Goal: Information Seeking & Learning: Learn about a topic

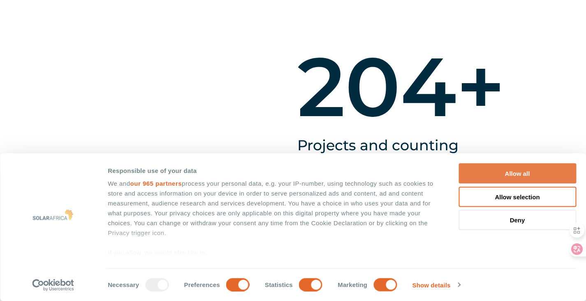
click at [479, 163] on button "Allow all" at bounding box center [518, 173] width 118 height 20
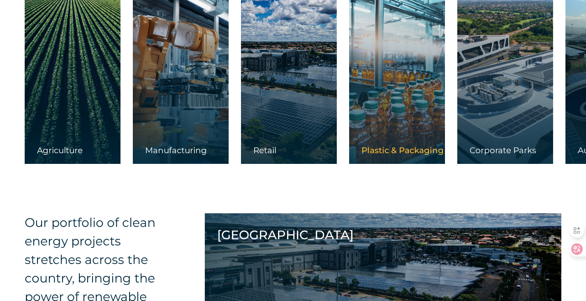
scroll to position [1317, 0]
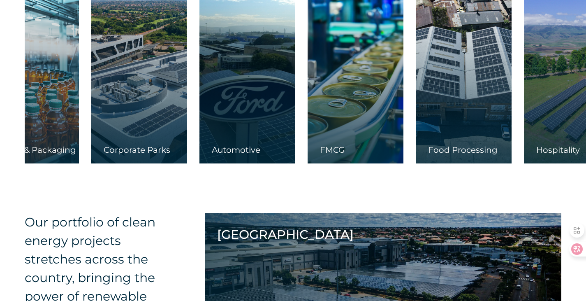
drag, startPoint x: 410, startPoint y: 142, endPoint x: 102, endPoint y: 122, distance: 308.5
click at [102, 122] on div at bounding box center [139, 82] width 96 height 164
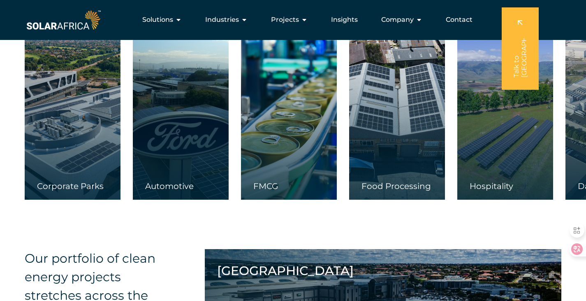
scroll to position [1276, 0]
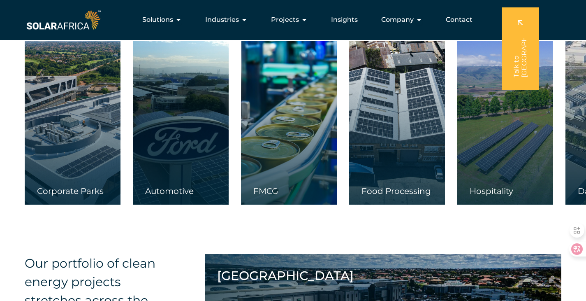
click at [385, 190] on div "Food Processing" at bounding box center [397, 195] width 96 height 19
click at [379, 56] on div at bounding box center [397, 123] width 96 height 164
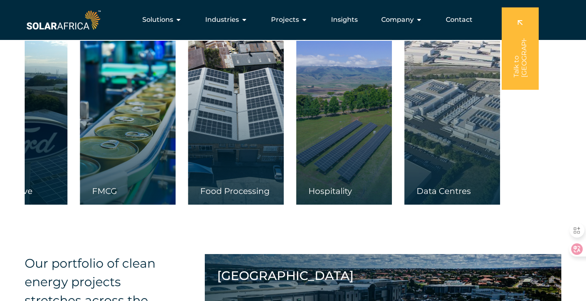
drag, startPoint x: 446, startPoint y: 168, endPoint x: 169, endPoint y: 169, distance: 277.0
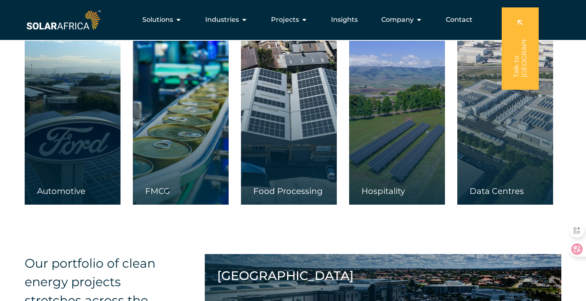
click at [292, 195] on div "Food Processing" at bounding box center [289, 195] width 96 height 19
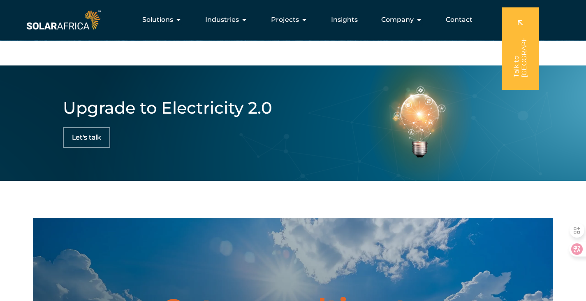
scroll to position [2284, 0]
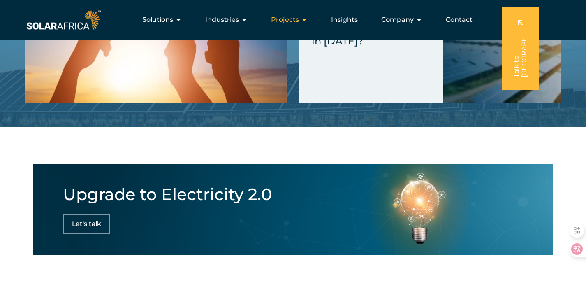
click at [286, 19] on span "Projects" at bounding box center [285, 20] width 28 height 10
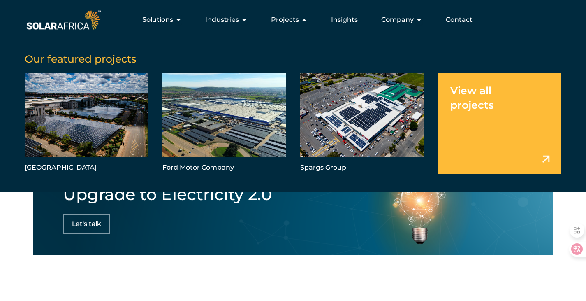
click at [68, 23] on img at bounding box center [64, 19] width 78 height 23
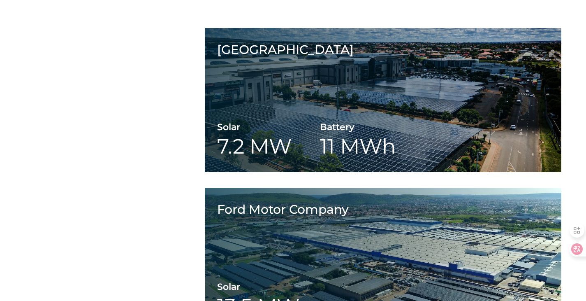
scroll to position [2819, 0]
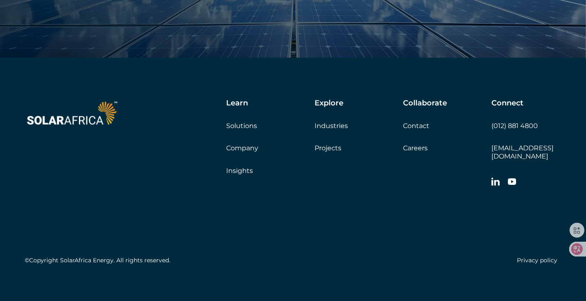
click at [242, 143] on div "Learn Solutions Company Insights" at bounding box center [270, 137] width 88 height 76
click at [244, 148] on link "Company" at bounding box center [242, 148] width 32 height 8
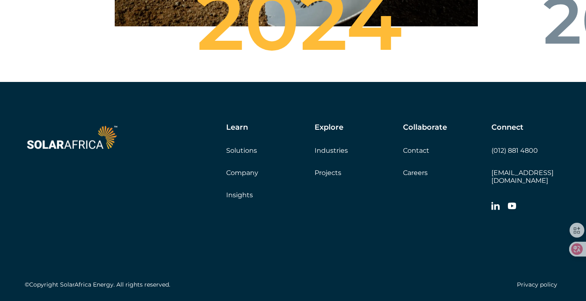
scroll to position [2993, 0]
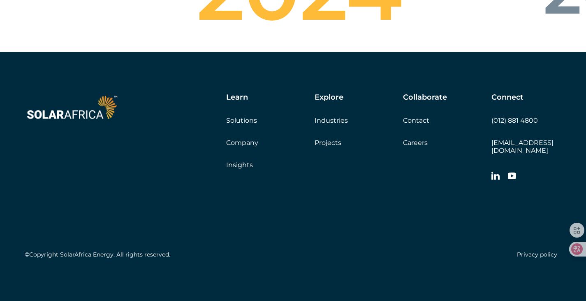
click at [416, 124] on link "Contact" at bounding box center [416, 120] width 26 height 8
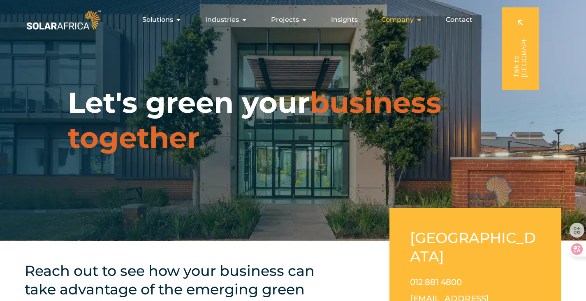
click at [423, 21] on div "Company Close Company Open Company" at bounding box center [402, 20] width 54 height 16
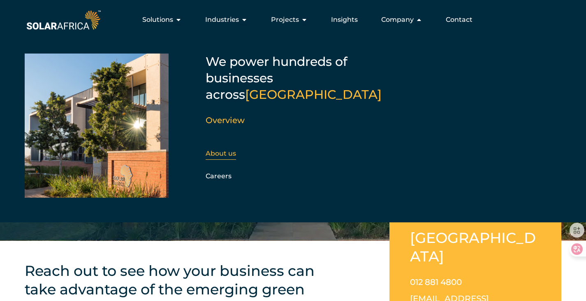
click at [225, 147] on div "About us" at bounding box center [250, 153] width 89 height 12
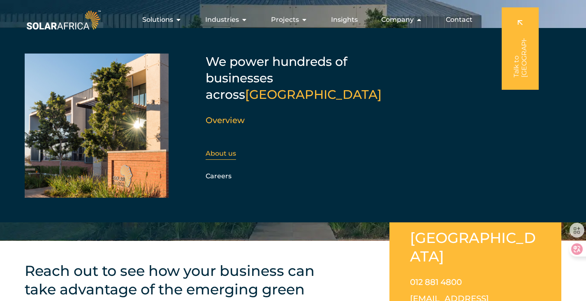
click at [233, 149] on link "About us" at bounding box center [221, 153] width 30 height 8
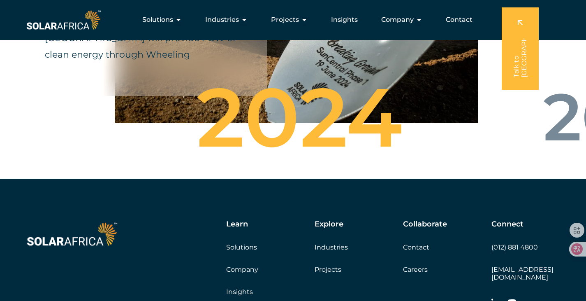
scroll to position [2829, 0]
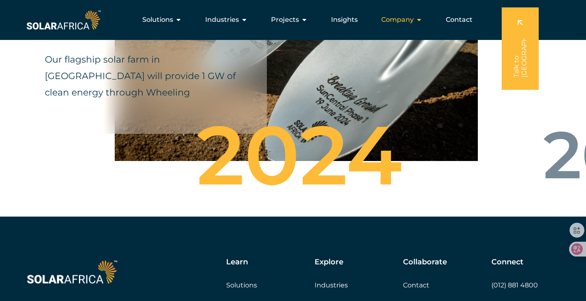
click at [389, 20] on span "Company" at bounding box center [398, 20] width 33 height 10
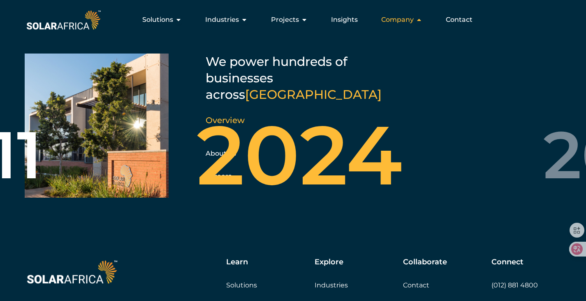
click at [421, 19] on icon "Menu" at bounding box center [419, 19] width 7 height 7
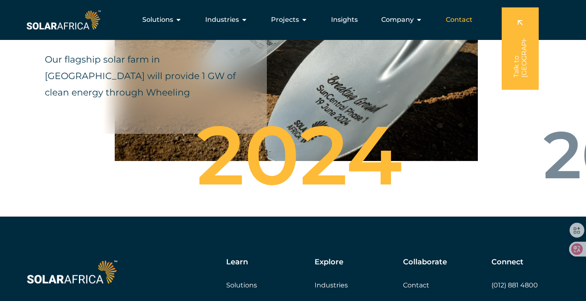
click at [460, 21] on span "Contact" at bounding box center [459, 20] width 27 height 10
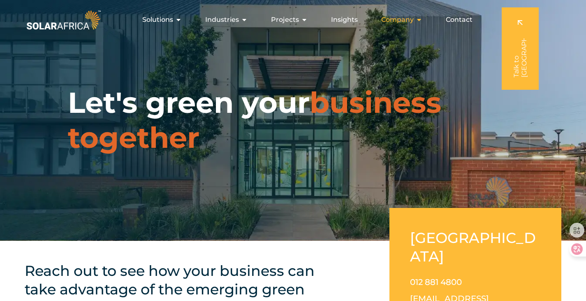
click at [396, 25] on div "Company Close Company Open Company" at bounding box center [402, 20] width 54 height 16
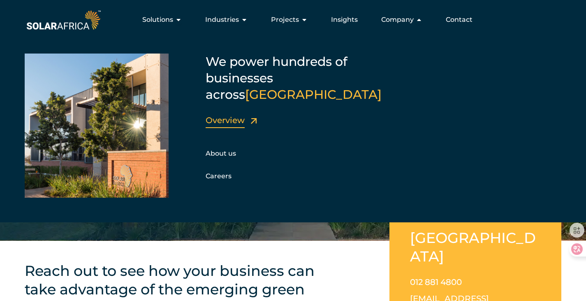
click at [236, 115] on link "Overview" at bounding box center [225, 120] width 39 height 10
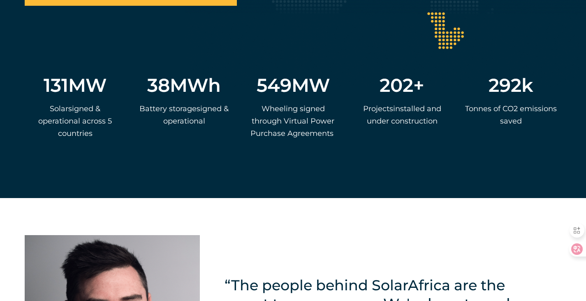
scroll to position [1852, 0]
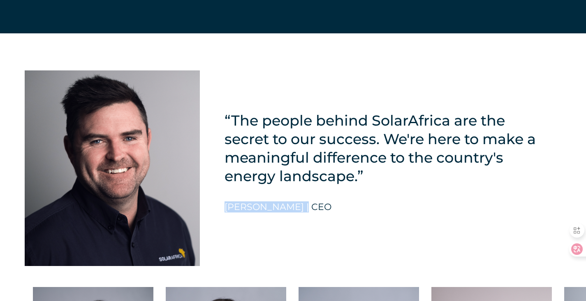
drag, startPoint x: 222, startPoint y: 216, endPoint x: 302, endPoint y: 210, distance: 80.5
click at [302, 210] on div "“The people behind SolarAfrica are the secret to our success. We're here to mak…" at bounding box center [293, 155] width 586 height 245
copy h5 "[PERSON_NAME]"
click at [300, 245] on div "“The people behind SolarAfrica are the secret to our success. We're here to mak…" at bounding box center [383, 167] width 317 height 195
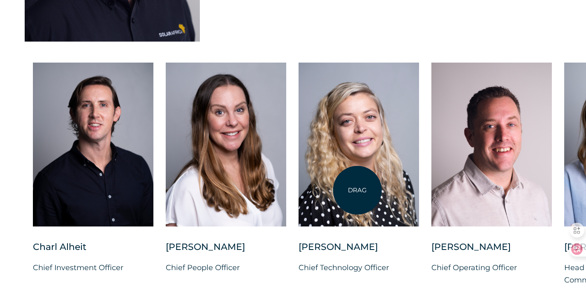
scroll to position [2099, 0]
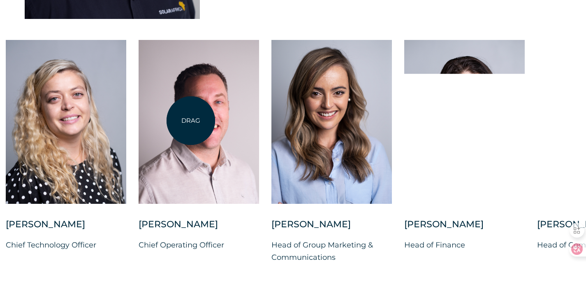
drag, startPoint x: 484, startPoint y: 141, endPoint x: 191, endPoint y: 121, distance: 293.7
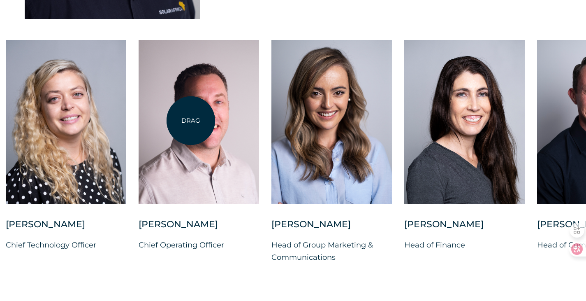
click at [191, 121] on div at bounding box center [199, 122] width 121 height 164
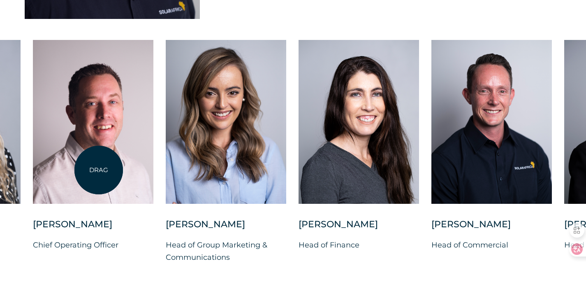
click at [99, 170] on div at bounding box center [93, 122] width 121 height 164
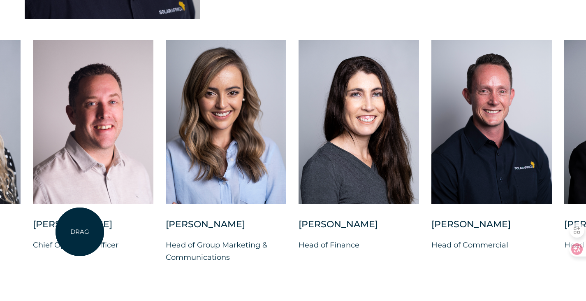
click at [81, 232] on div "[PERSON_NAME]" at bounding box center [93, 228] width 121 height 21
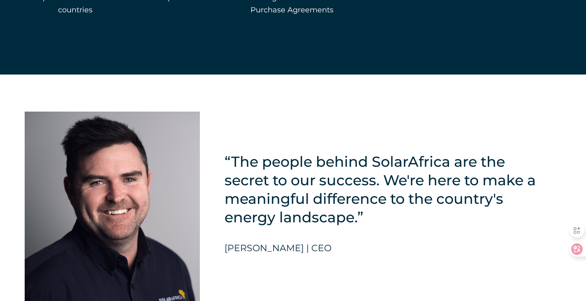
click at [385, 203] on h5 "“The people behind SolarAfrica are the secret to our success. We're here to mak…" at bounding box center [383, 189] width 317 height 74
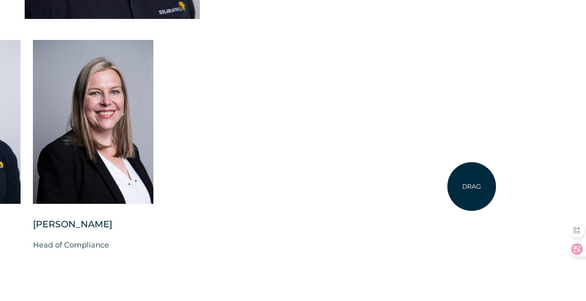
click at [472, 186] on div "[PERSON_NAME] Chief Investment Officer [PERSON_NAME] Chief People Officer [PERS…" at bounding box center [293, 158] width 586 height 237
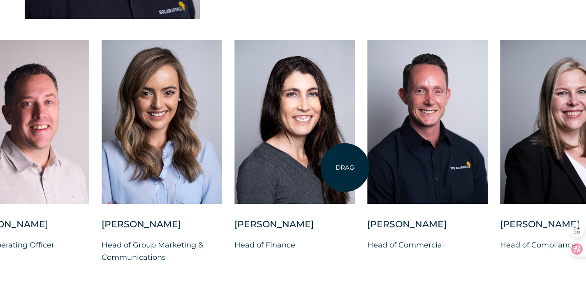
drag, startPoint x: 1, startPoint y: 171, endPoint x: 457, endPoint y: 175, distance: 455.6
click at [459, 175] on div at bounding box center [428, 122] width 121 height 164
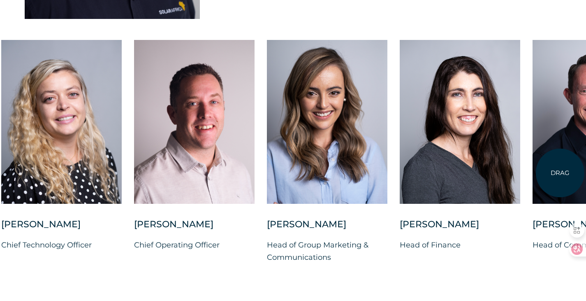
drag, startPoint x: 459, startPoint y: 173, endPoint x: 561, endPoint y: 173, distance: 101.2
click at [561, 173] on div at bounding box center [593, 122] width 121 height 164
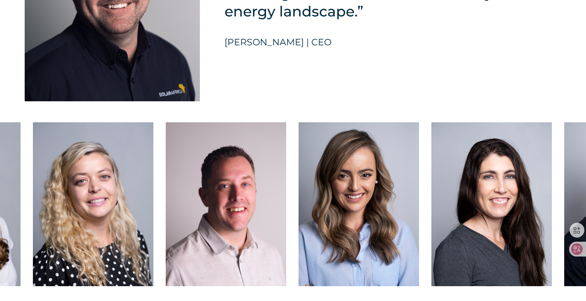
scroll to position [2140, 0]
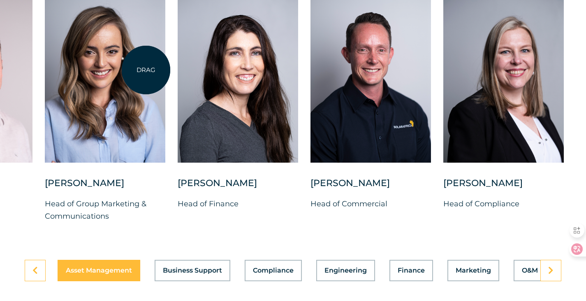
drag, startPoint x: 400, startPoint y: 71, endPoint x: 145, endPoint y: 70, distance: 255.2
click at [146, 70] on div at bounding box center [105, 81] width 121 height 164
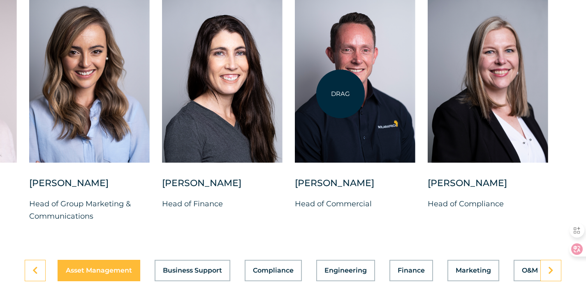
drag, startPoint x: 360, startPoint y: 93, endPoint x: 341, endPoint y: 94, distance: 19.0
click at [341, 94] on div at bounding box center [355, 81] width 121 height 164
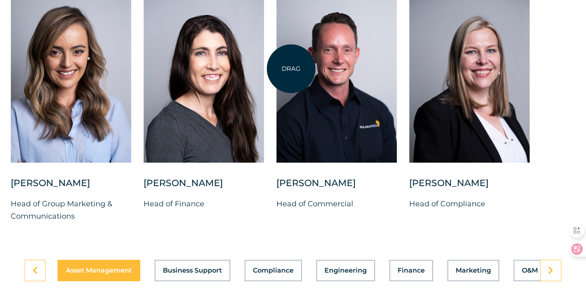
drag, startPoint x: 402, startPoint y: 60, endPoint x: 268, endPoint y: 66, distance: 133.9
click at [270, 69] on div "[PERSON_NAME] Chief Investment Officer [PERSON_NAME] Chief People Officer [PERS…" at bounding box center [10, 117] width 1129 height 237
